Goal: Task Accomplishment & Management: Use online tool/utility

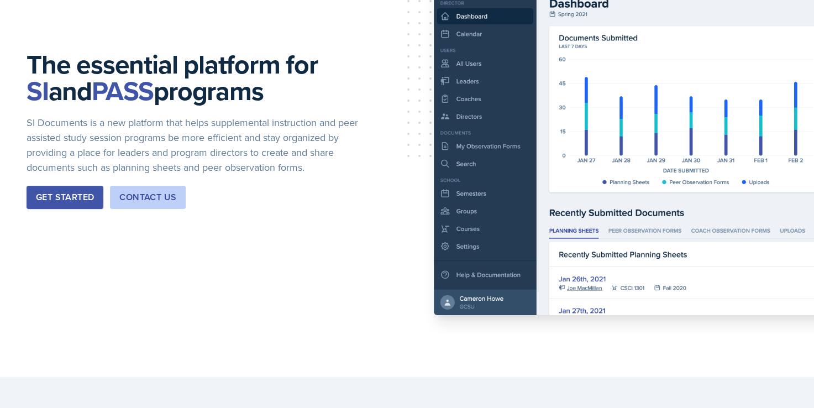
scroll to position [134, 0]
click at [69, 194] on div "Get Started" at bounding box center [65, 197] width 58 height 13
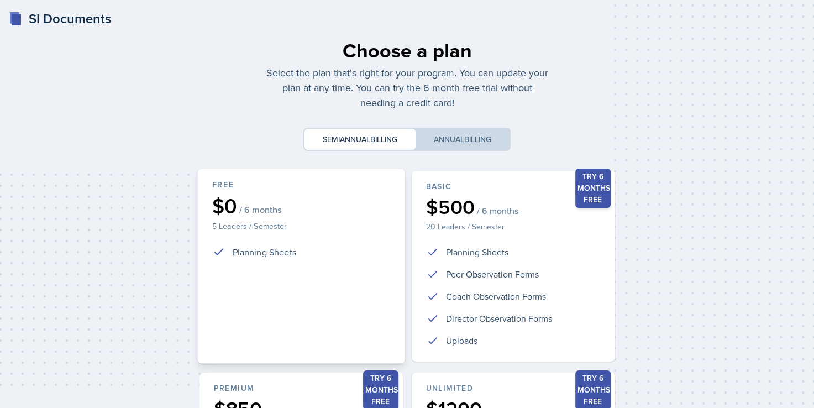
click at [272, 218] on div "Free $0 / 6 months 5 Leaders / Semester Planning Sheets" at bounding box center [300, 266] width 207 height 194
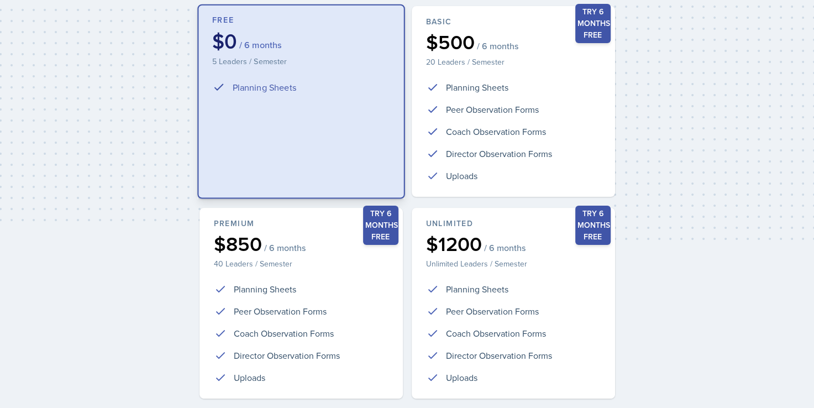
scroll to position [245, 0]
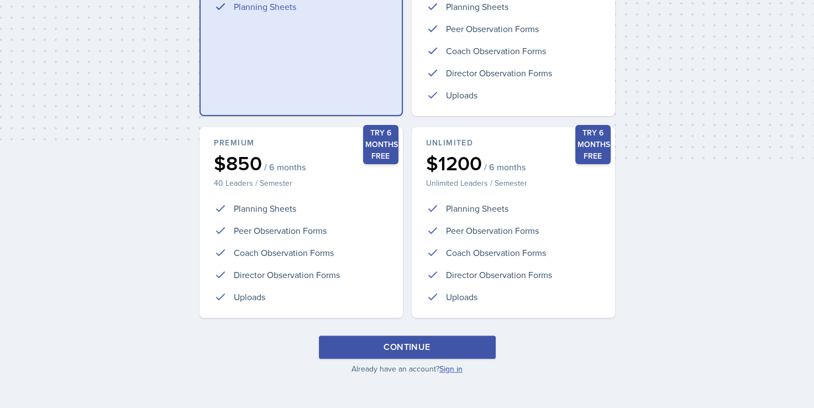
click at [449, 366] on link "Sign in" at bounding box center [450, 368] width 23 height 11
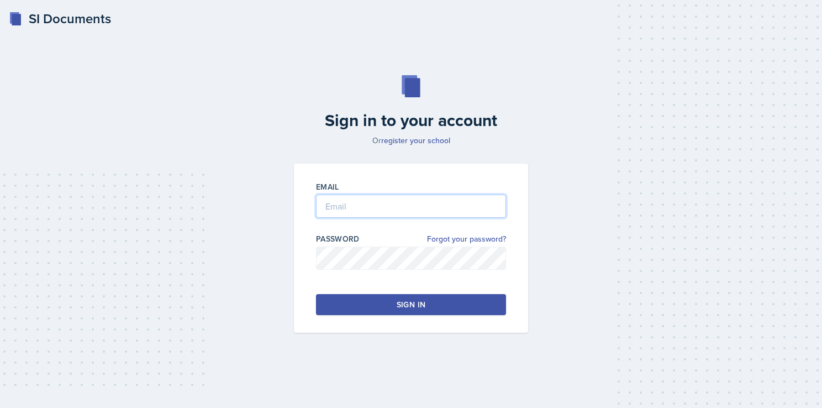
type input "jvicke24@students.kennesaw.edu"
click at [402, 300] on div "Sign in" at bounding box center [411, 304] width 29 height 11
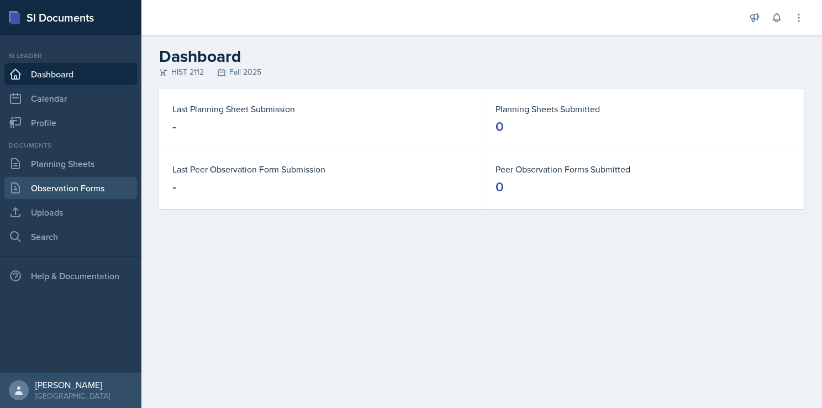
click at [65, 185] on link "Observation Forms" at bounding box center [70, 188] width 133 height 22
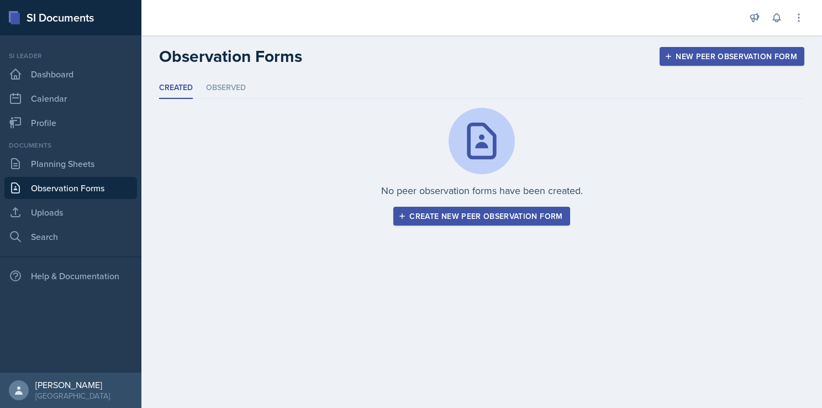
click at [496, 222] on button "Create new peer observation form" at bounding box center [481, 216] width 176 height 19
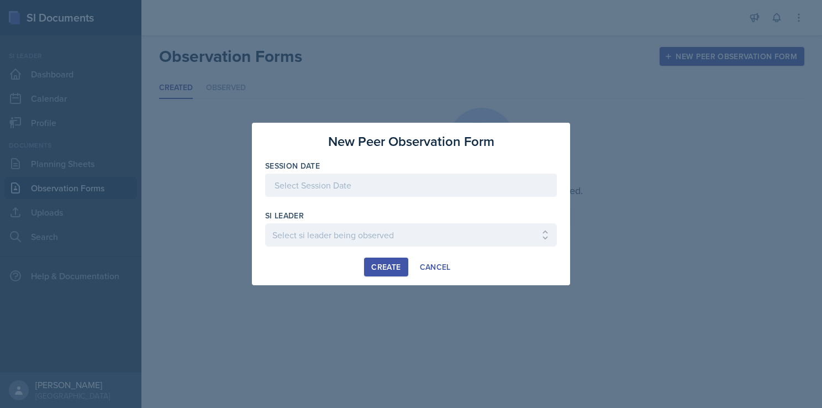
click at [408, 187] on div at bounding box center [411, 184] width 292 height 23
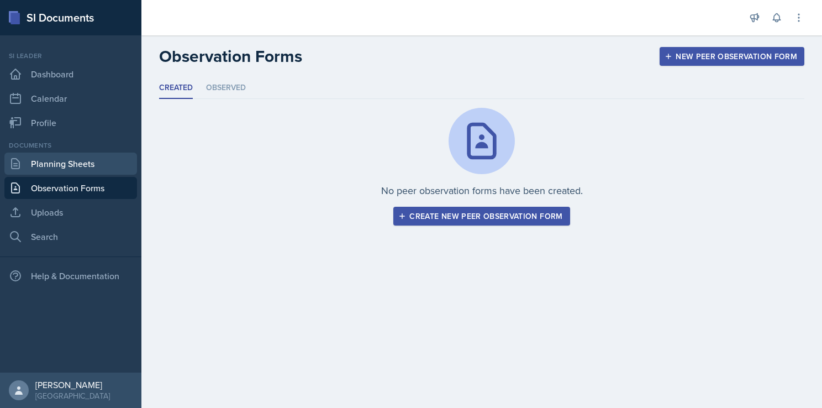
click at [73, 154] on link "Planning Sheets" at bounding box center [70, 163] width 133 height 22
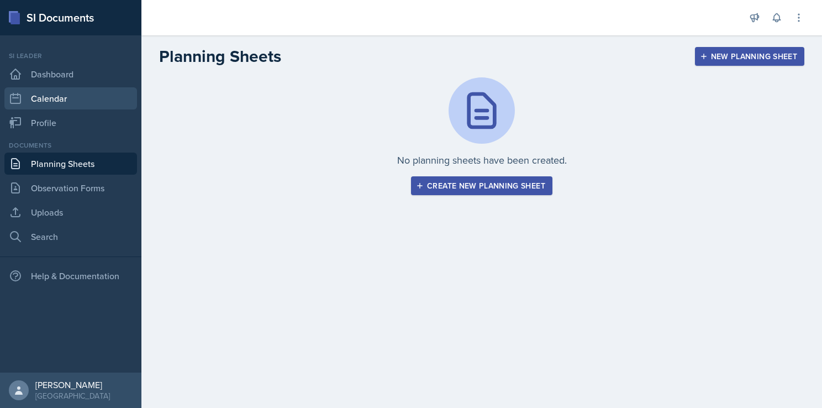
click at [115, 101] on link "Calendar" at bounding box center [70, 98] width 133 height 22
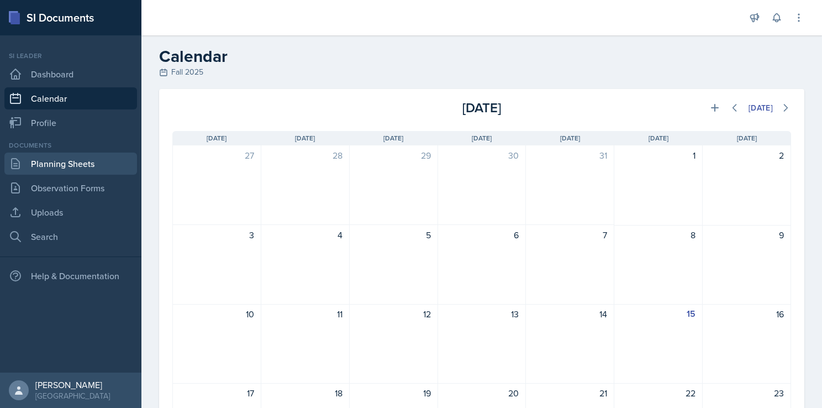
click at [73, 163] on link "Planning Sheets" at bounding box center [70, 163] width 133 height 22
